Goal: Task Accomplishment & Management: Use online tool/utility

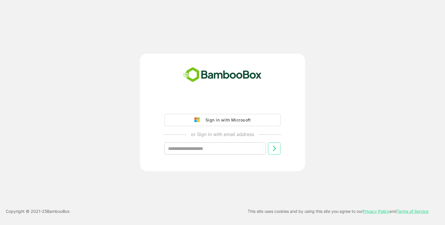
click at [199, 110] on div "Sign in with Microsoft or Sign in with email address ​" at bounding box center [222, 130] width 144 height 65
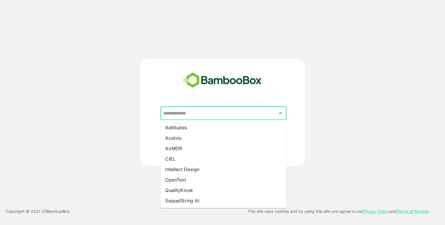
click at [222, 116] on input "text" at bounding box center [224, 113] width 124 height 11
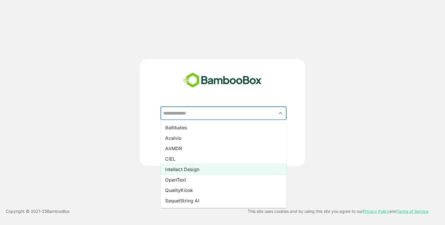
click at [198, 169] on li "Intellect Design" at bounding box center [224, 169] width 126 height 10
type input "**********"
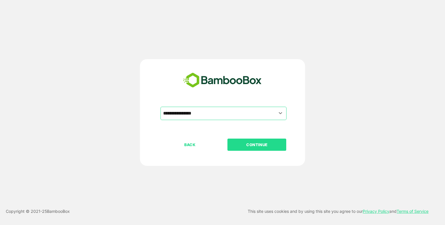
click at [254, 142] on p "CONTINUE" at bounding box center [257, 144] width 58 height 6
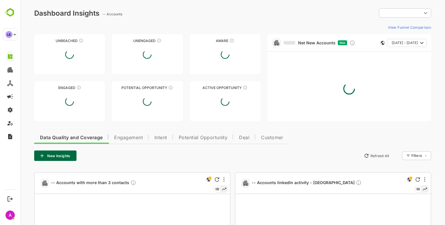
type input "**********"
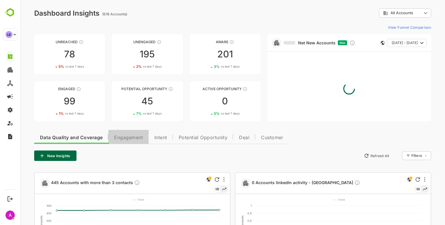
click at [124, 135] on span "Engagement" at bounding box center [128, 137] width 29 height 5
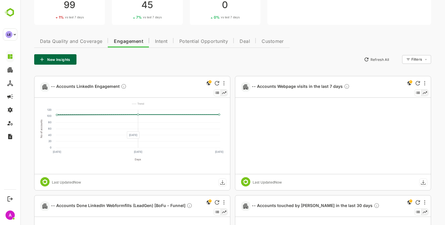
scroll to position [97, 0]
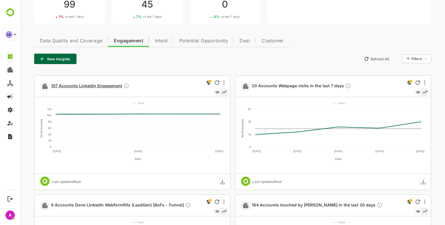
click at [91, 88] on span "107 Accounts LinkedIn Engagement" at bounding box center [90, 86] width 78 height 7
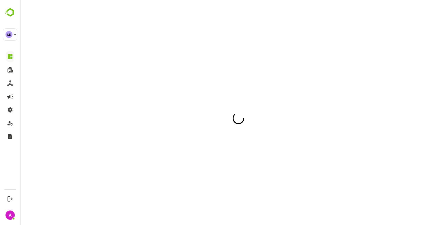
scroll to position [0, 0]
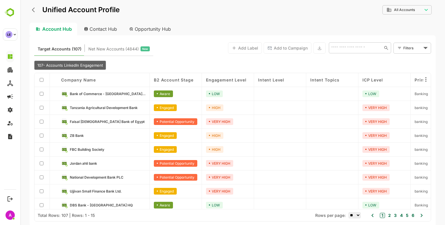
click at [349, 50] on input "text" at bounding box center [355, 47] width 52 height 7
type input "***"
click at [350, 58] on li "YES Bank Ltd." at bounding box center [360, 61] width 60 height 10
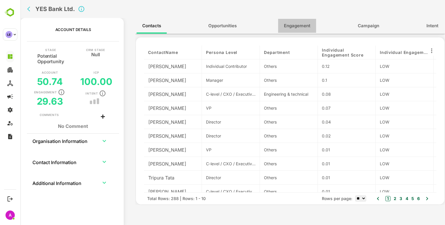
click at [299, 25] on span "Engagement" at bounding box center [297, 26] width 26 height 8
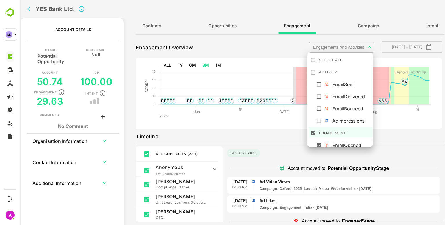
scroll to position [77, 0]
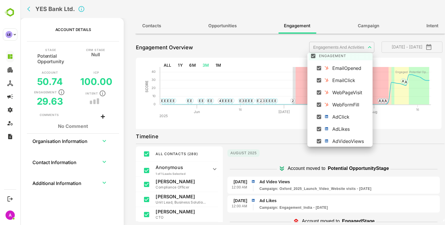
click at [349, 48] on body "**********" at bounding box center [232, 112] width 425 height 225
click at [347, 69] on div "EmailOpened" at bounding box center [351, 68] width 39 height 7
click at [341, 77] on div "EmailClick" at bounding box center [351, 80] width 39 height 7
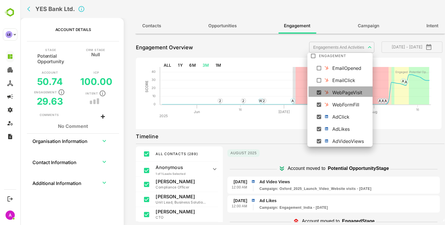
click at [343, 94] on div "WebPageVisit" at bounding box center [351, 92] width 39 height 7
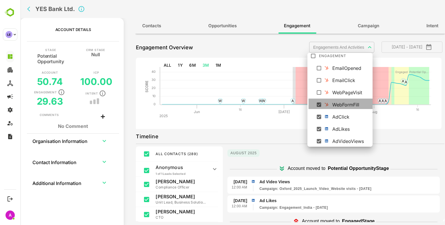
click at [343, 106] on div "WebFormFill" at bounding box center [351, 104] width 39 height 7
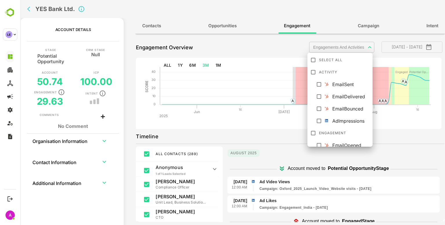
click at [277, 102] on div at bounding box center [232, 112] width 425 height 225
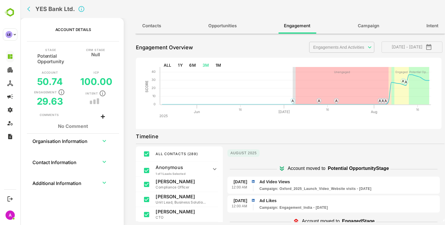
click at [31, 8] on icon "back" at bounding box center [30, 9] width 6 height 6
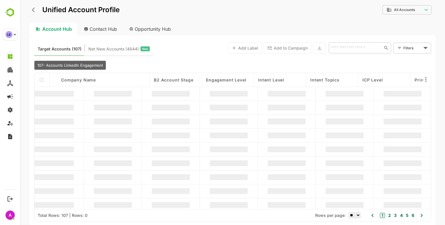
click at [340, 46] on input "text" at bounding box center [354, 47] width 50 height 7
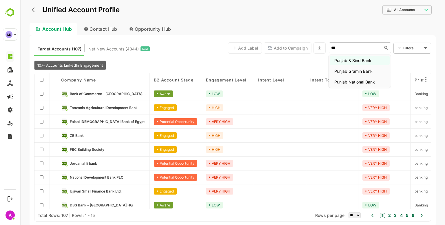
type input "****"
click at [357, 80] on li "Punjab National Bank" at bounding box center [360, 82] width 60 height 10
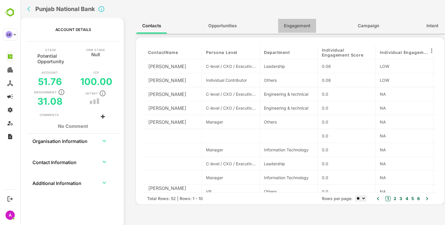
click at [304, 31] on button "Engagement" at bounding box center [297, 26] width 38 height 14
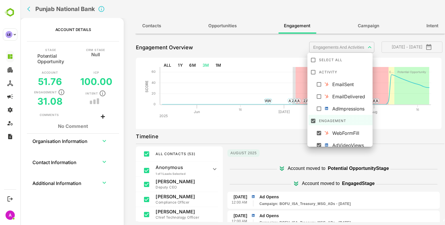
scroll to position [41, 0]
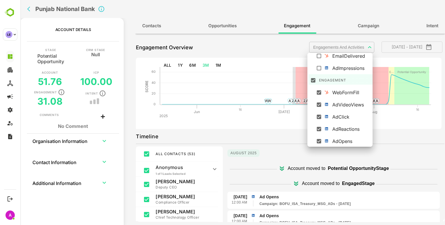
click at [334, 46] on body "**********" at bounding box center [232, 112] width 425 height 225
click at [337, 70] on div "AdImpressions" at bounding box center [351, 68] width 39 height 7
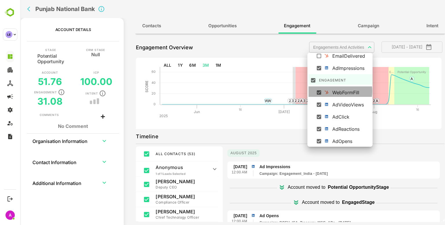
click at [329, 91] on li "WebFormFill" at bounding box center [341, 91] width 65 height 10
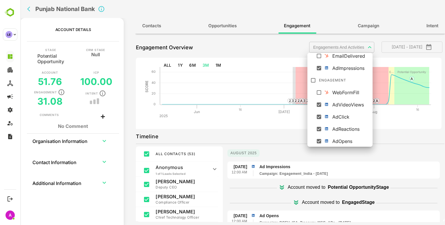
click at [263, 128] on div at bounding box center [232, 112] width 425 height 225
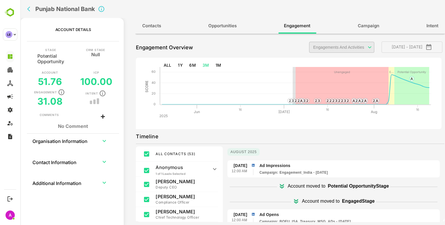
scroll to position [0, 0]
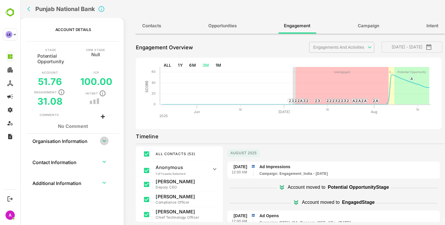
click at [102, 143] on icon "expand row" at bounding box center [104, 140] width 7 height 7
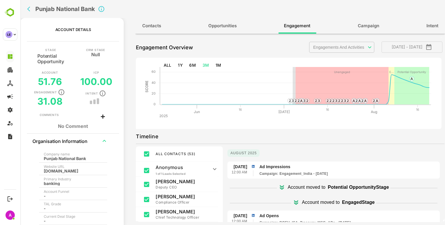
click at [30, 10] on icon "back" at bounding box center [30, 9] width 6 height 6
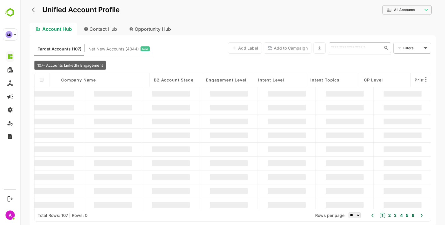
click at [337, 46] on input "text" at bounding box center [354, 47] width 50 height 7
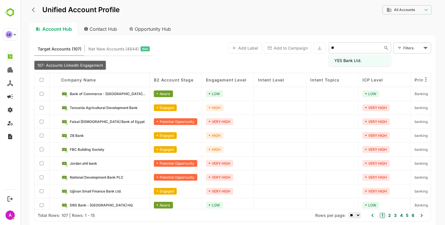
type input "***"
click at [352, 61] on li "YES Bank Ltd." at bounding box center [360, 61] width 60 height 10
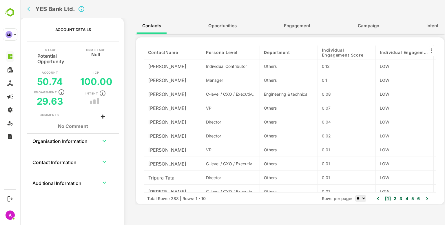
drag, startPoint x: 89, startPoint y: 144, endPoint x: 105, endPoint y: 141, distance: 15.7
click at [105, 141] on tr "Organisation Information" at bounding box center [73, 141] width 82 height 14
click at [105, 141] on icon "expand row" at bounding box center [104, 141] width 3 height 2
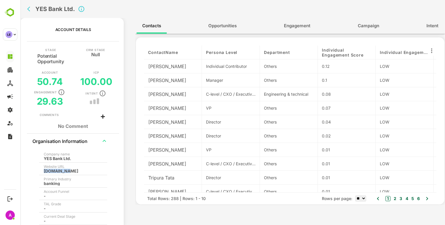
drag, startPoint x: 65, startPoint y: 170, endPoint x: 41, endPoint y: 172, distance: 24.1
click at [41, 172] on th "Website URL [DOMAIN_NAME]" at bounding box center [73, 168] width 68 height 12
copy div "[DOMAIN_NAME]"
click at [207, 130] on div "Director" at bounding box center [231, 136] width 58 height 14
click at [296, 32] on button "Engagement" at bounding box center [297, 26] width 38 height 14
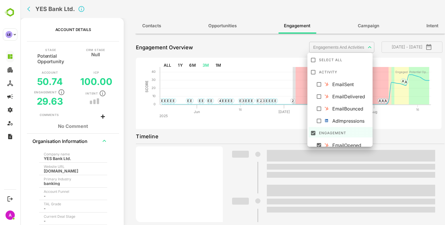
click at [316, 45] on body "**********" at bounding box center [232, 112] width 425 height 225
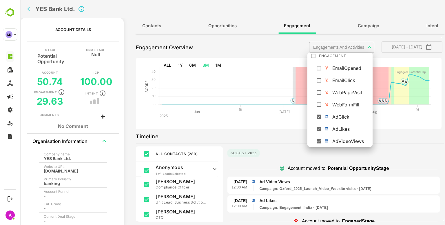
scroll to position [77, 0]
click at [253, 172] on div at bounding box center [232, 112] width 425 height 225
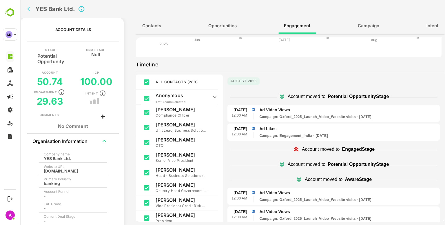
scroll to position [0, 0]
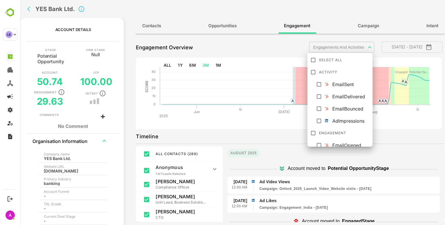
click at [328, 48] on body "**********" at bounding box center [232, 112] width 425 height 225
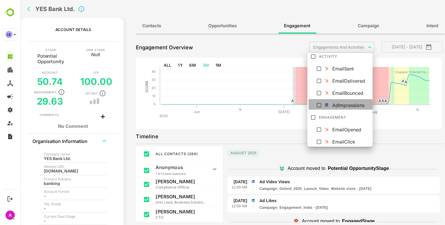
click at [339, 109] on li "AdImpressions" at bounding box center [341, 104] width 65 height 10
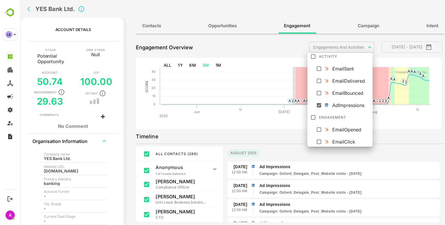
click at [262, 149] on div at bounding box center [232, 112] width 425 height 225
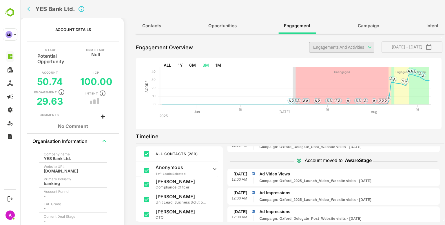
scroll to position [356, 0]
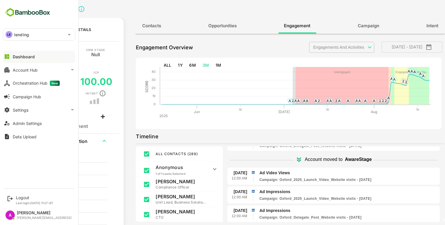
click at [28, 34] on p "lending" at bounding box center [21, 35] width 15 height 6
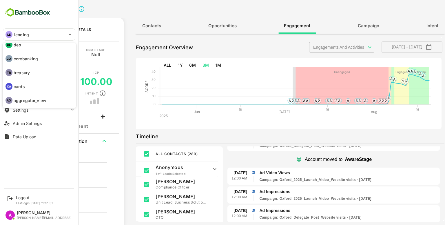
scroll to position [0, 0]
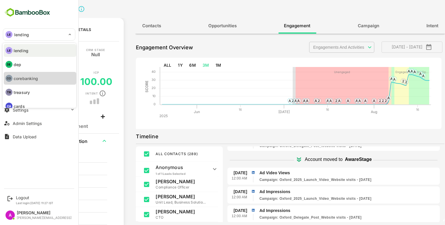
click at [26, 75] on p "corebanking" at bounding box center [26, 78] width 24 height 6
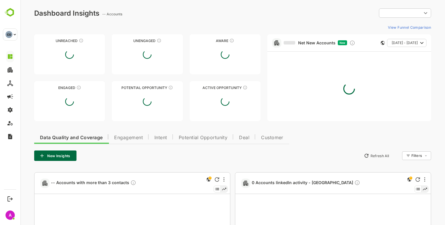
type input "**********"
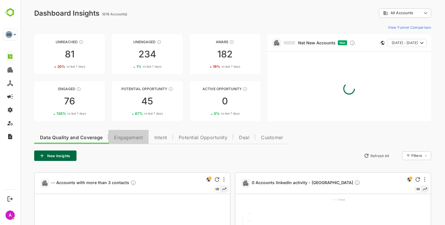
click at [119, 138] on span "Engagement" at bounding box center [128, 137] width 29 height 5
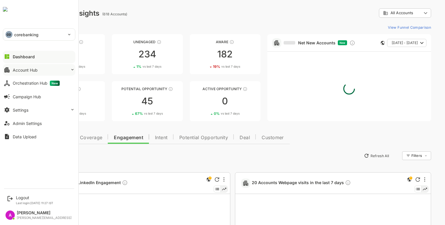
click at [30, 64] on button "Account Hub" at bounding box center [39, 70] width 72 height 12
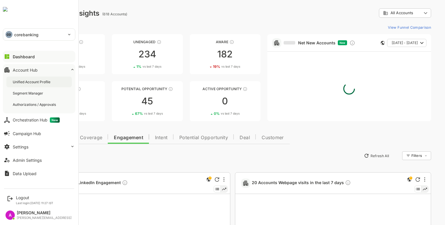
click at [39, 80] on div "Unified Account Profile" at bounding box center [32, 81] width 39 height 5
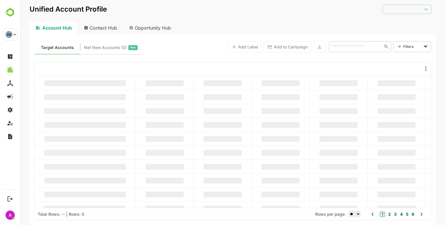
type input "**********"
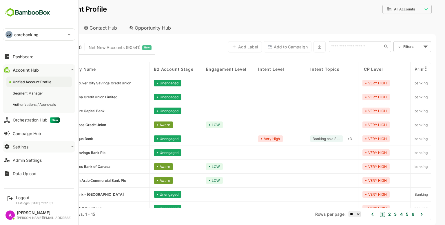
click at [59, 145] on button "Settings" at bounding box center [39, 147] width 72 height 12
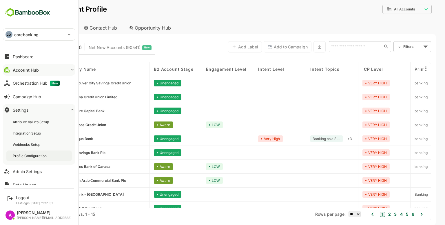
click at [32, 156] on div "Profile Configuration" at bounding box center [30, 155] width 35 height 5
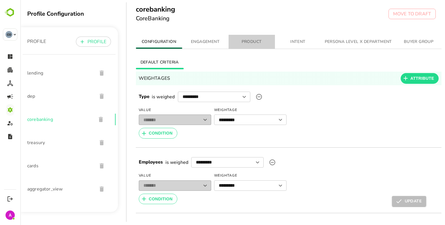
click at [253, 42] on span "PRODUCT" at bounding box center [251, 41] width 39 height 7
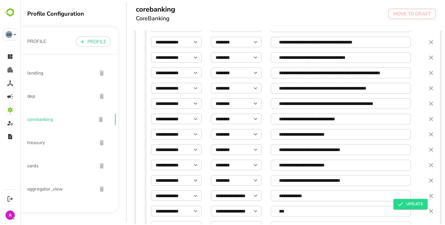
scroll to position [526, 0]
click at [185, 86] on input "**********" at bounding box center [176, 88] width 51 height 10
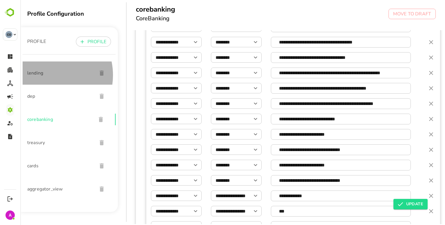
click at [46, 75] on span "lending" at bounding box center [59, 73] width 65 height 7
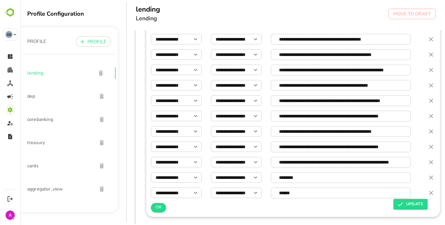
scroll to position [914, 0]
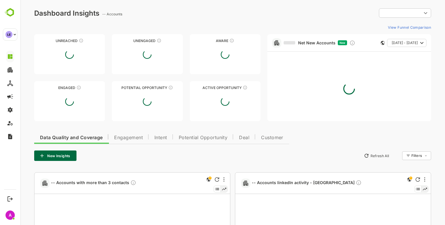
type input "**********"
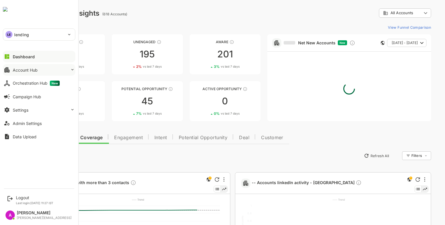
click at [25, 70] on div "Account Hub" at bounding box center [25, 70] width 25 height 5
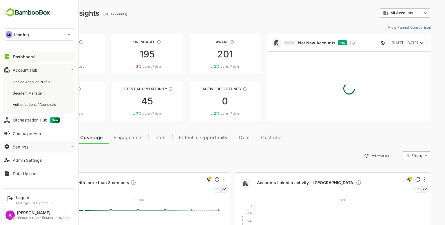
click at [33, 150] on button "Settings" at bounding box center [39, 147] width 72 height 12
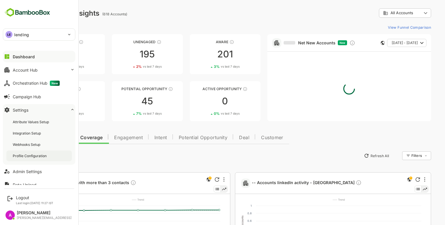
click at [32, 155] on div "Profile Configuration" at bounding box center [30, 155] width 35 height 5
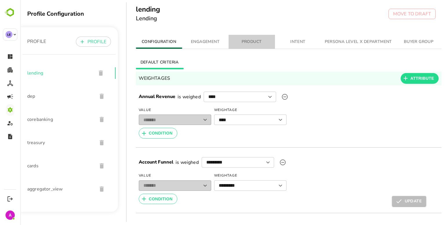
click at [250, 45] on span "PRODUCT" at bounding box center [251, 41] width 39 height 7
